Goal: Transaction & Acquisition: Subscribe to service/newsletter

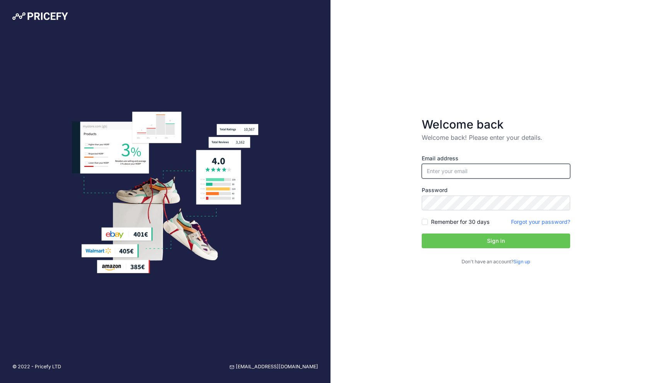
paste input "[EMAIL_ADDRESS][DOMAIN_NAME]"
type input "[EMAIL_ADDRESS][DOMAIN_NAME]"
click at [427, 223] on input "Remember for 30 days" at bounding box center [425, 222] width 6 height 6
checkbox input "true"
click at [450, 241] on button "Sign in" at bounding box center [496, 240] width 149 height 15
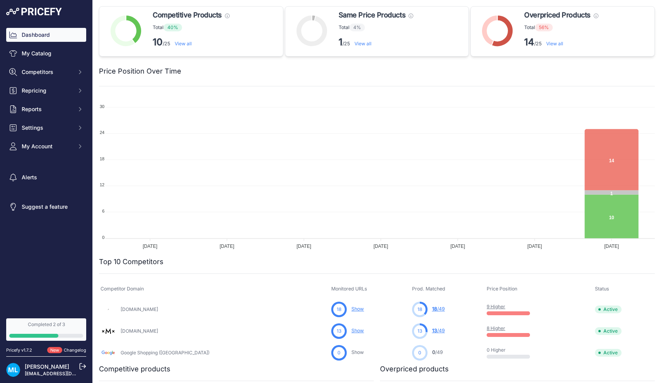
click at [42, 365] on link "[PERSON_NAME]" at bounding box center [47, 366] width 44 height 7
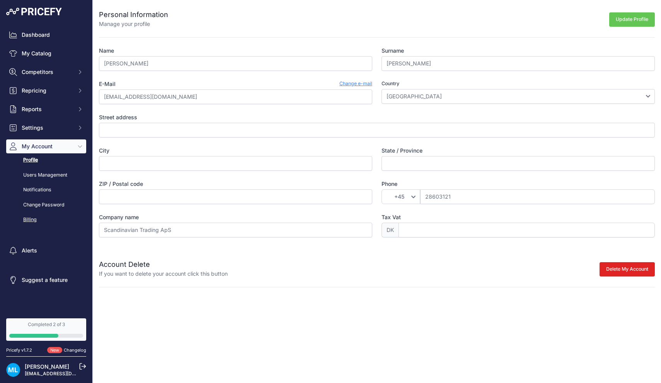
click at [34, 219] on link "Billing" at bounding box center [46, 220] width 80 height 14
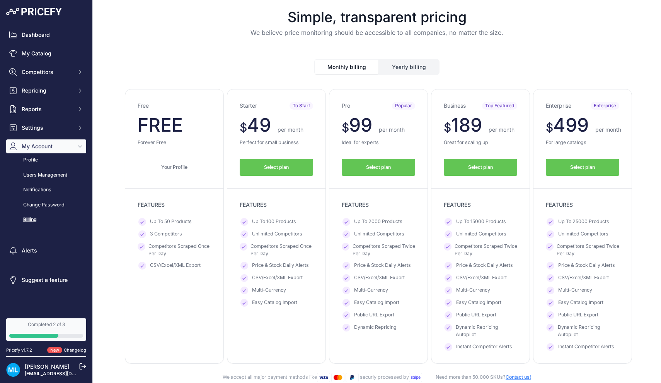
click at [393, 166] on button "Select plan" at bounding box center [378, 167] width 73 height 17
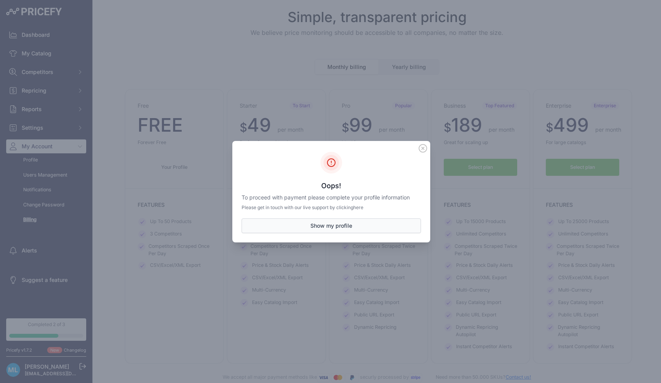
click at [374, 227] on button "Show my profile" at bounding box center [331, 225] width 179 height 15
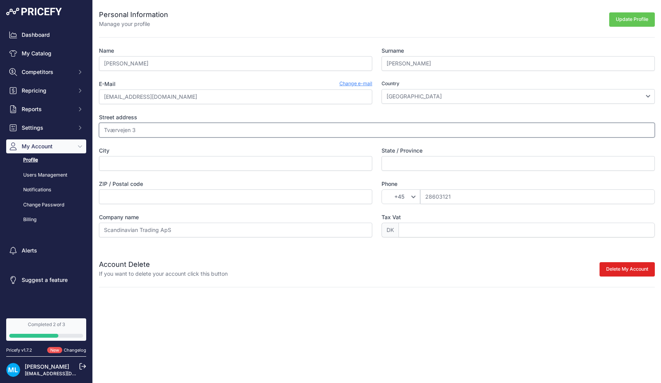
type input "Tværvejen 3"
type input "Nøre Åby"
type input "Syddanmark"
type input "5580"
click at [294, 281] on div "Personal Information Manage your profile Update Profile Name Mathias Surname La…" at bounding box center [377, 143] width 569 height 287
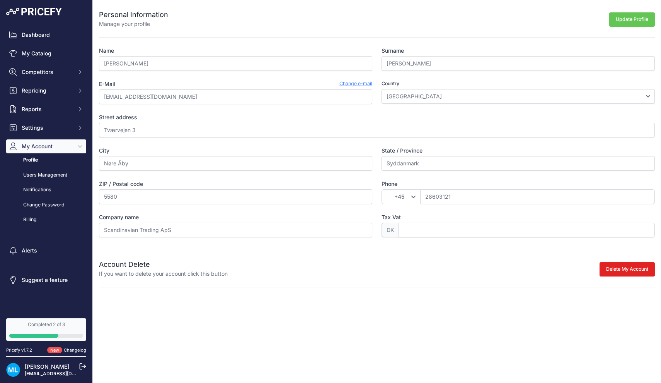
click at [635, 18] on button "Update Profile" at bounding box center [633, 19] width 46 height 14
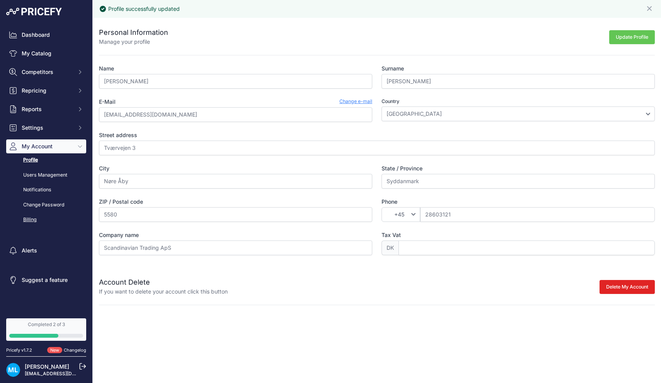
click at [43, 215] on link "Billing" at bounding box center [46, 220] width 80 height 14
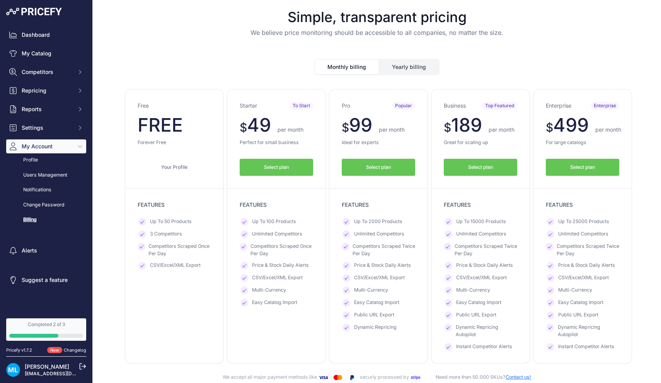
click at [369, 169] on span "Select plan" at bounding box center [378, 167] width 25 height 7
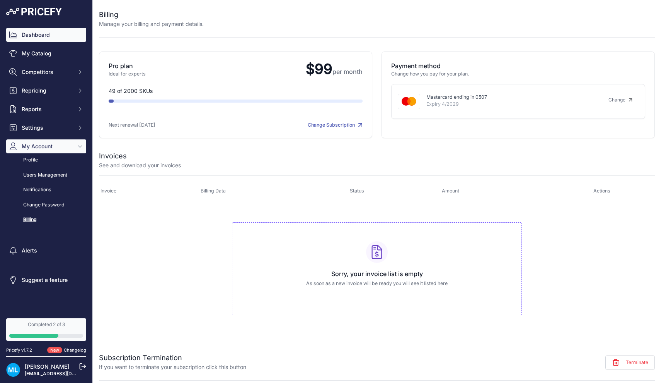
click at [44, 37] on link "Dashboard" at bounding box center [46, 35] width 80 height 14
